Goal: Task Accomplishment & Management: Manage account settings

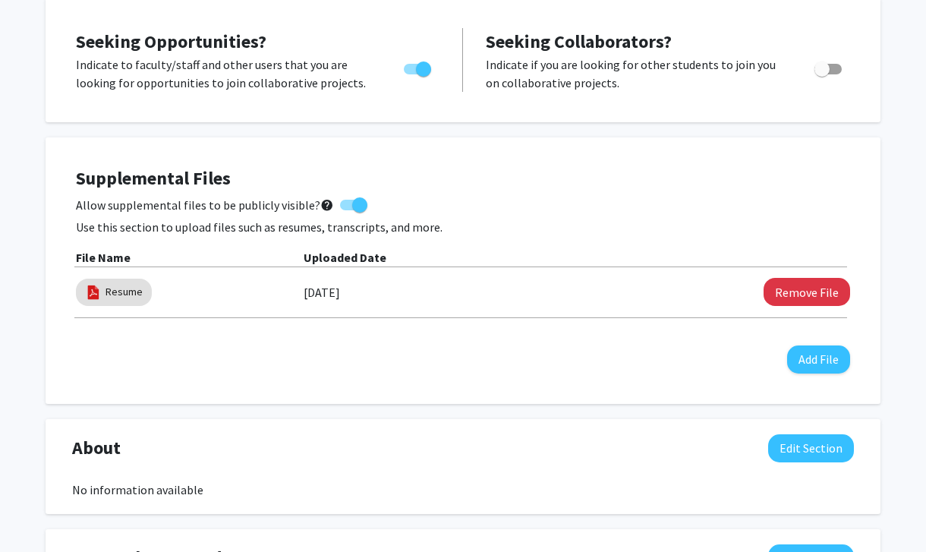
scroll to position [333, 0]
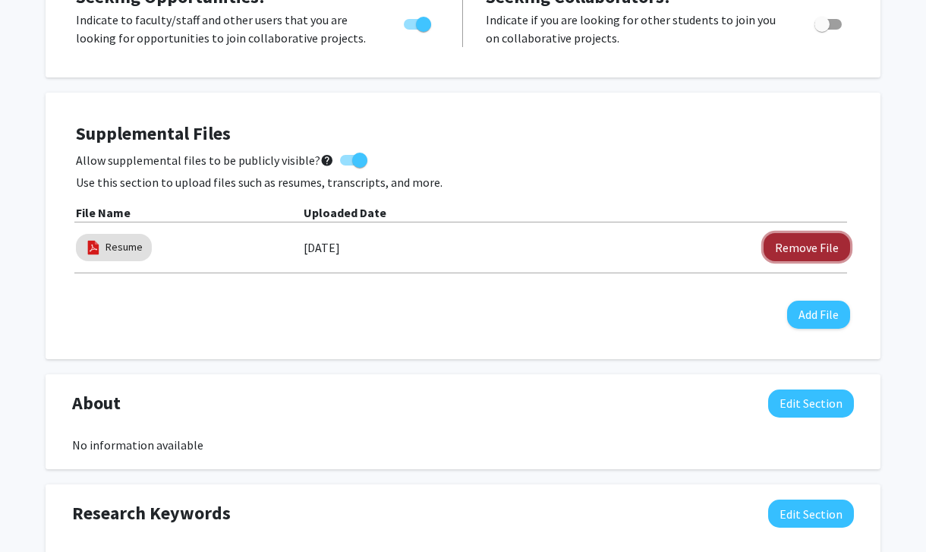
click at [840, 244] on button "Remove File" at bounding box center [807, 247] width 87 height 28
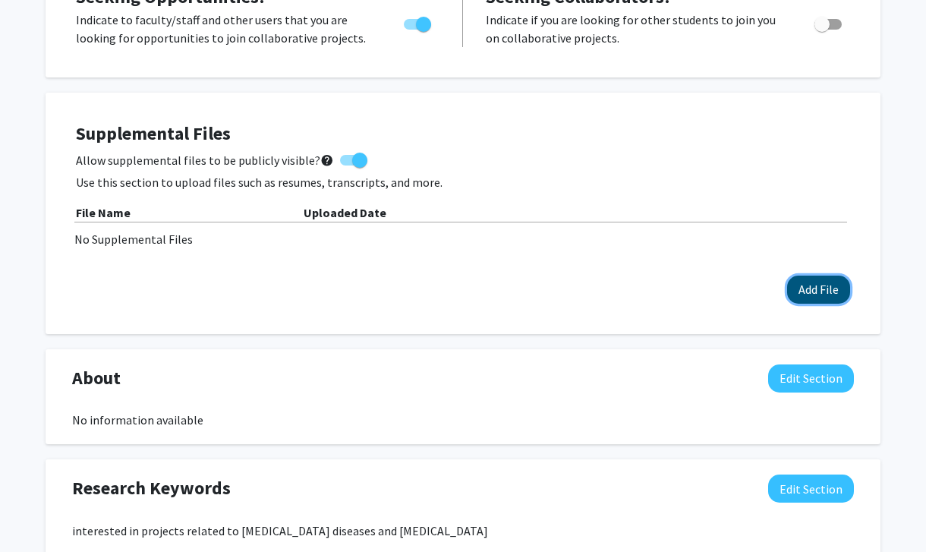
click at [821, 301] on button "Add File" at bounding box center [818, 290] width 63 height 28
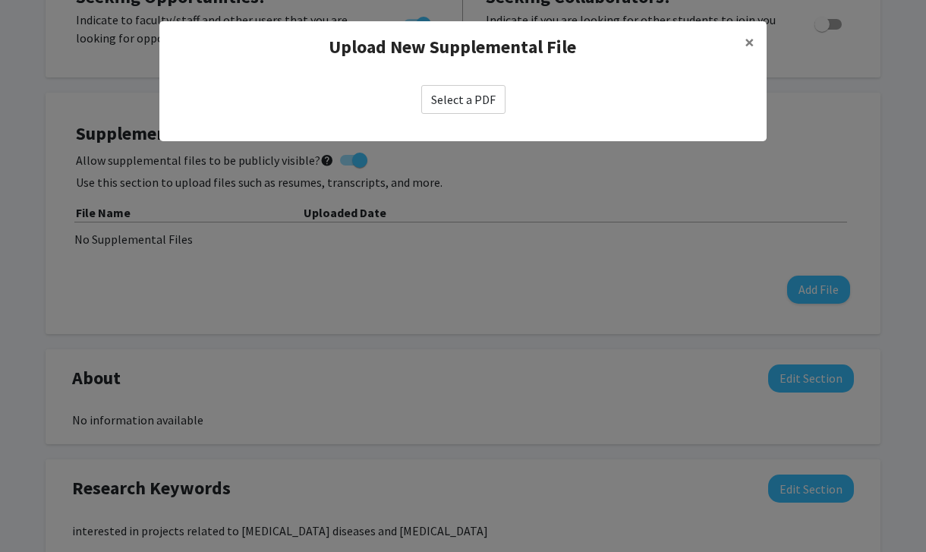
click at [476, 99] on label "Select a PDF" at bounding box center [463, 99] width 84 height 29
click at [0, 0] on input "Select a PDF" at bounding box center [0, 0] width 0 height 0
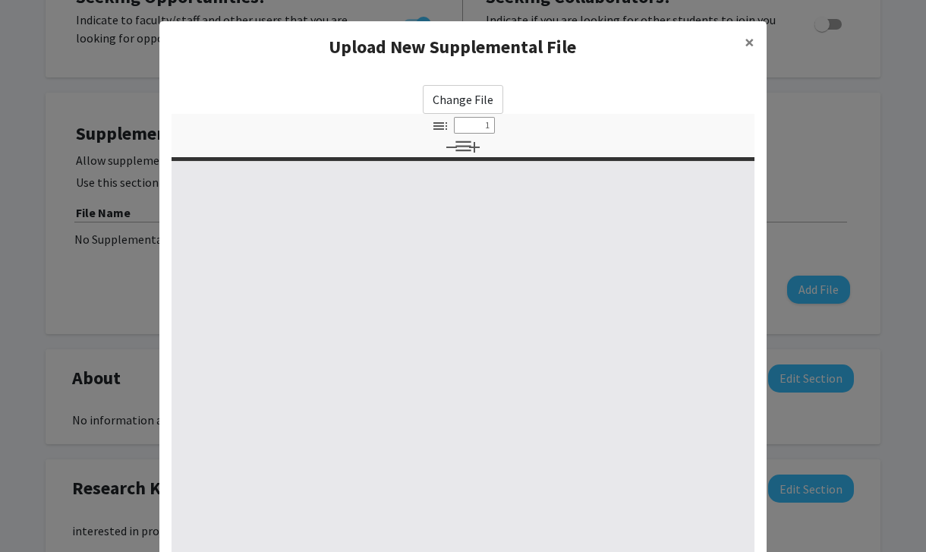
select select "custom"
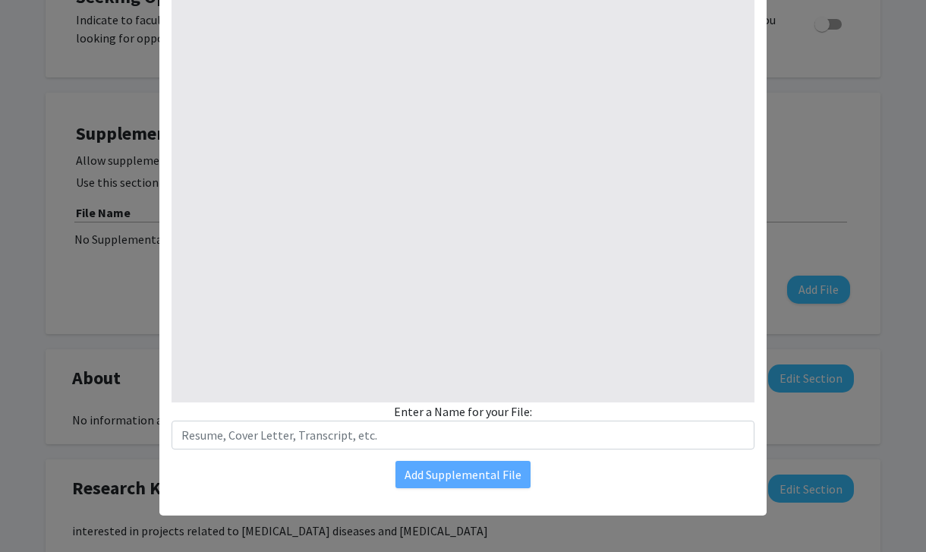
type input "0"
select select "custom"
type input "1"
select select "auto"
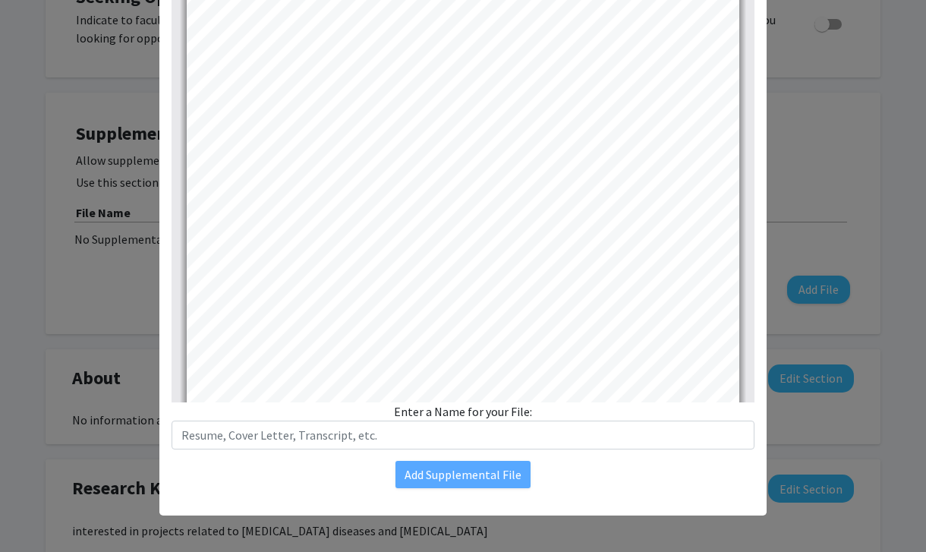
scroll to position [0, 0]
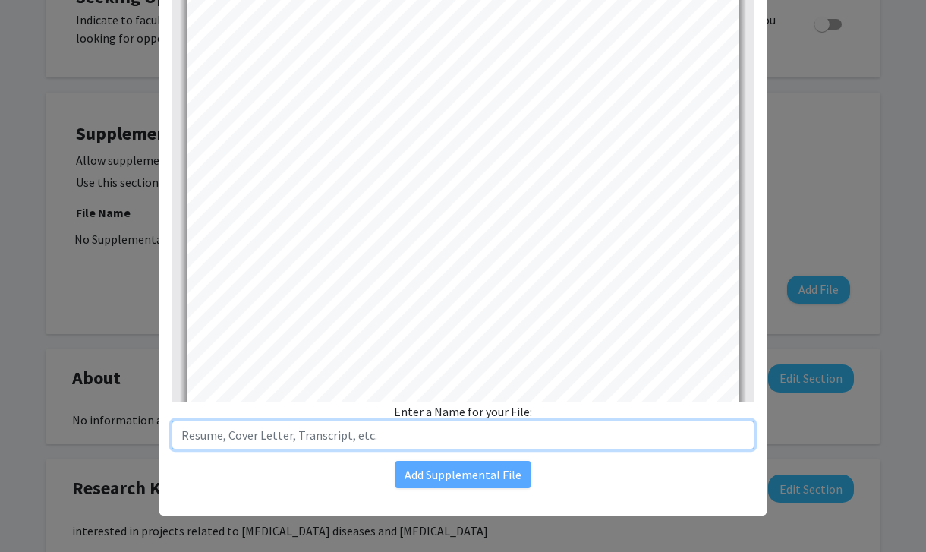
click at [538, 441] on input "text" at bounding box center [463, 435] width 583 height 29
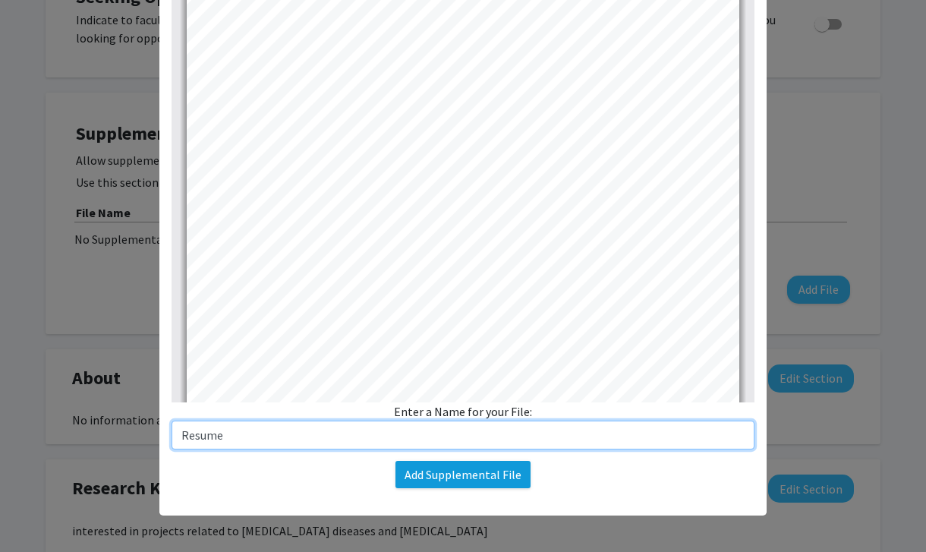
type input "Resume"
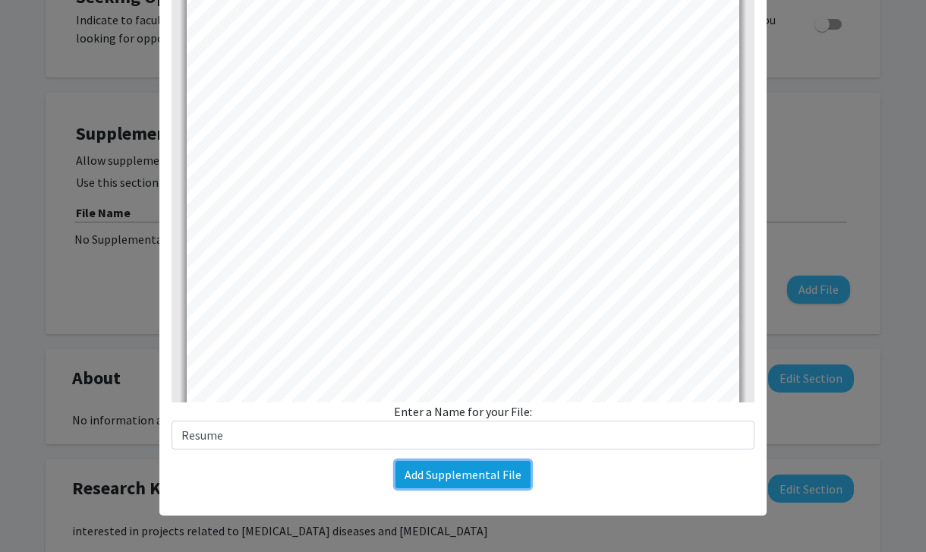
click at [487, 471] on button "Add Supplemental File" at bounding box center [463, 474] width 135 height 27
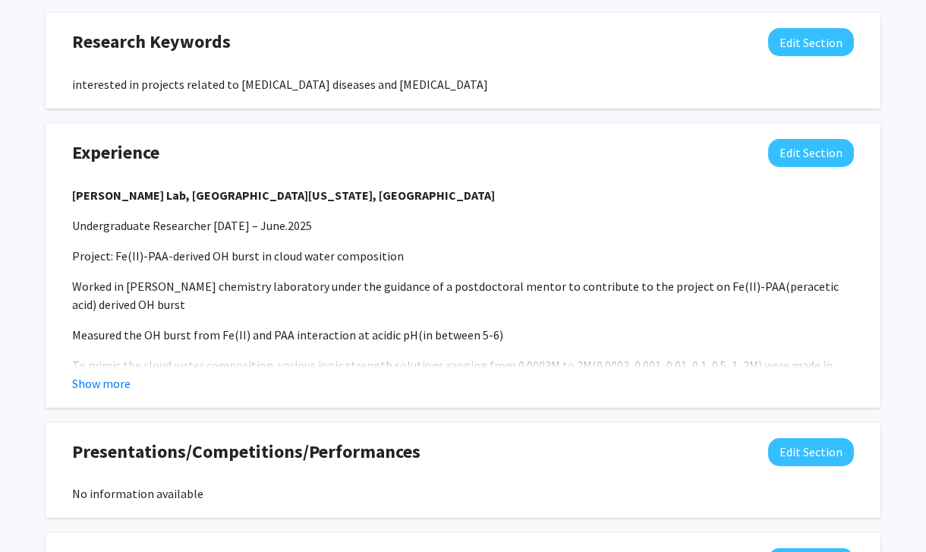
scroll to position [850, 0]
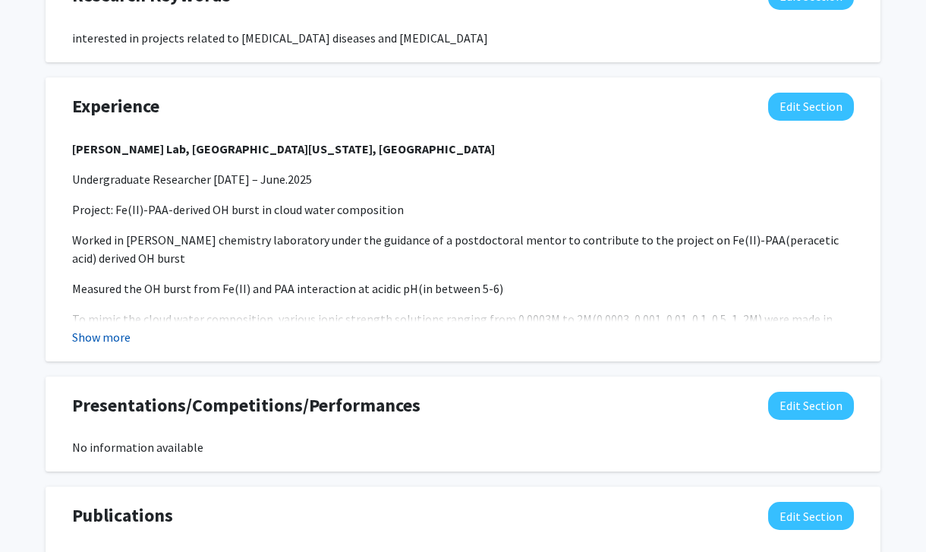
click at [109, 337] on button "Show more" at bounding box center [101, 337] width 58 height 18
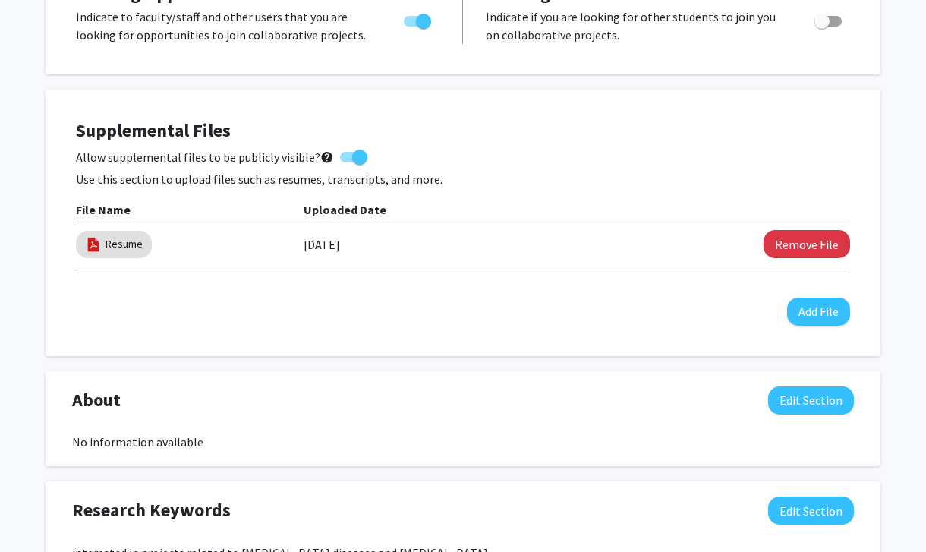
scroll to position [0, 0]
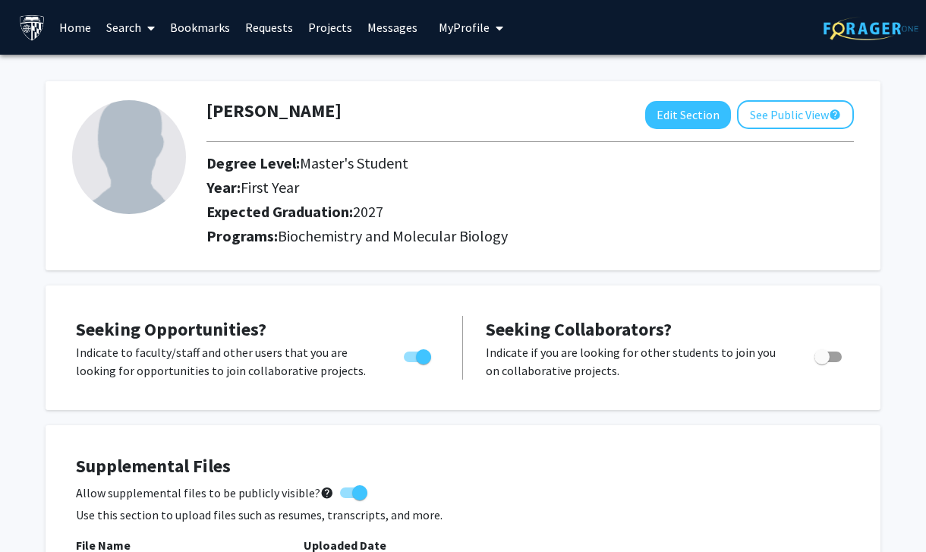
click at [124, 24] on link "Search" at bounding box center [131, 27] width 64 height 53
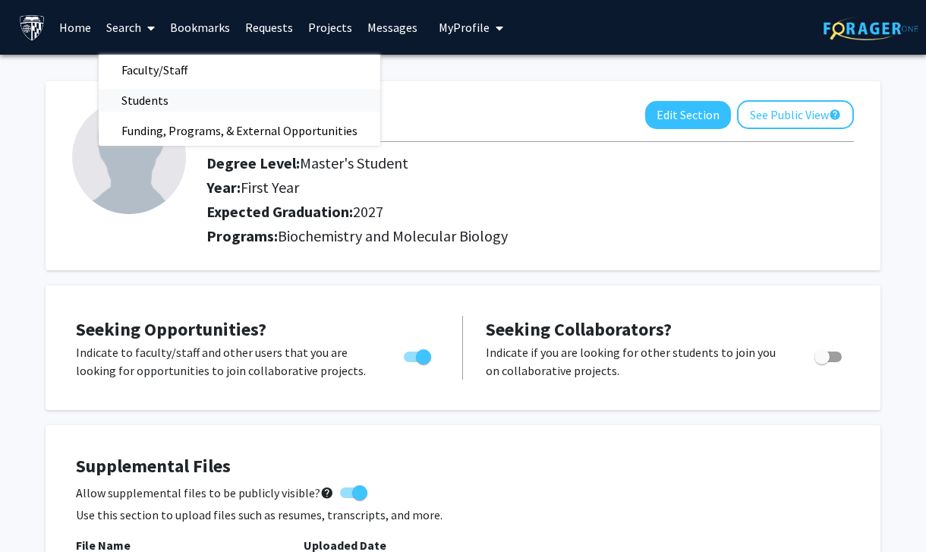
click at [148, 87] on span "Students" at bounding box center [145, 100] width 93 height 30
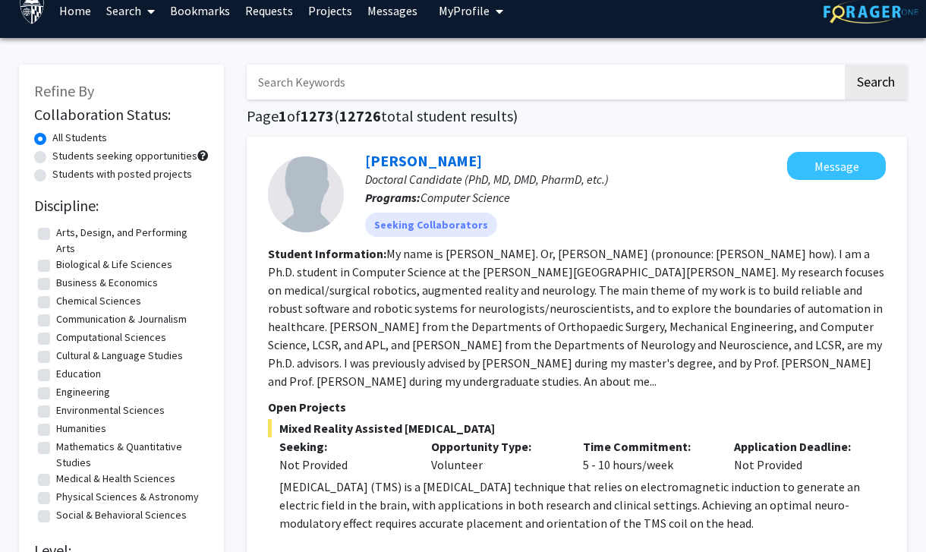
scroll to position [17, 0]
